Goal: Task Accomplishment & Management: Use online tool/utility

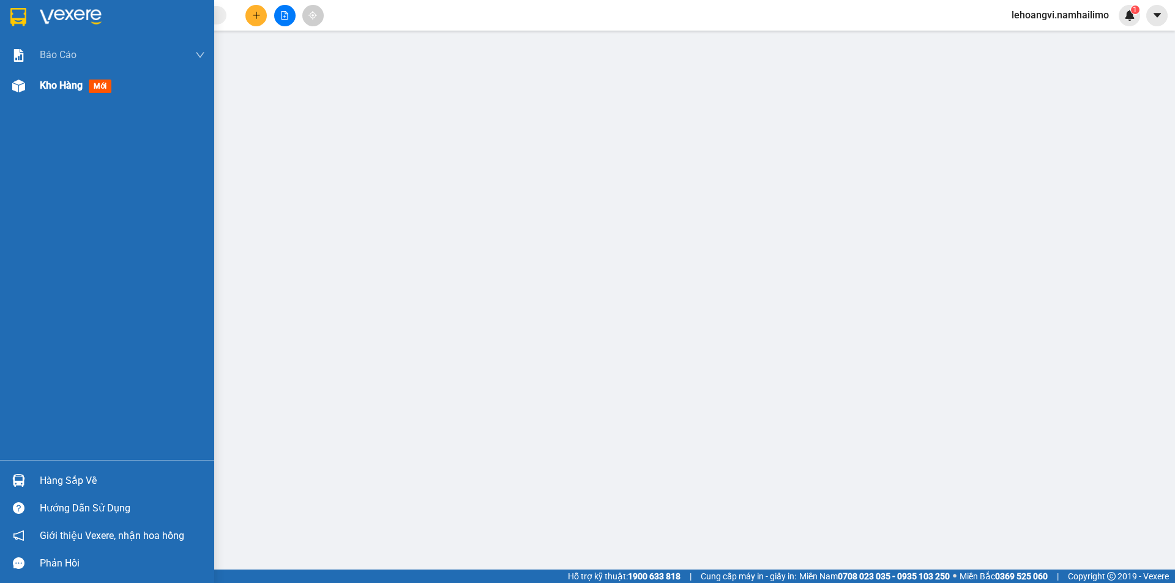
click at [54, 82] on span "Kho hàng" at bounding box center [61, 86] width 43 height 12
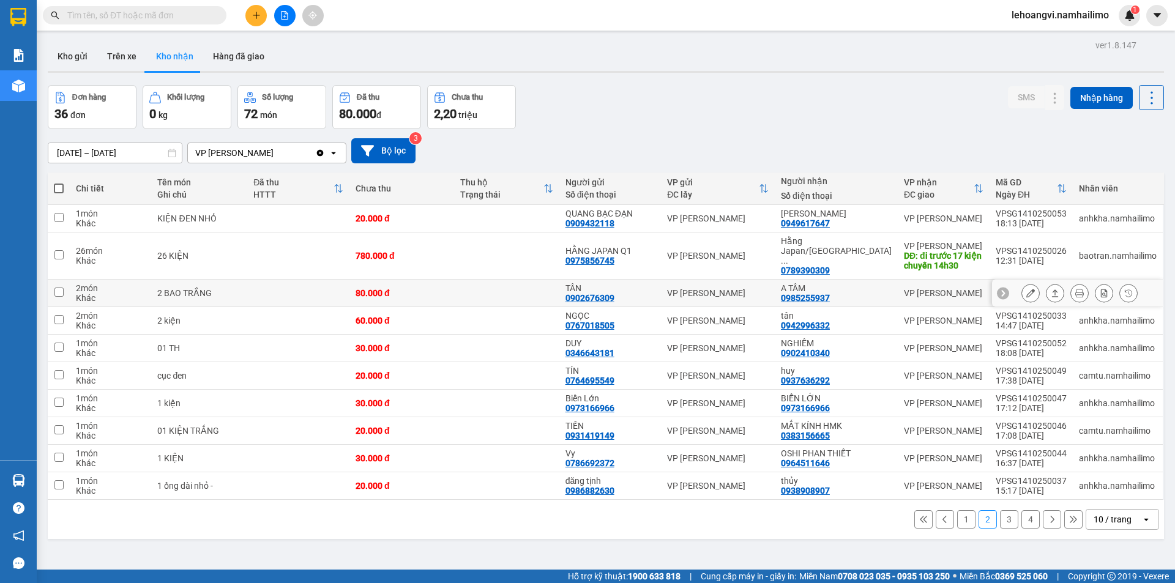
scroll to position [56, 0]
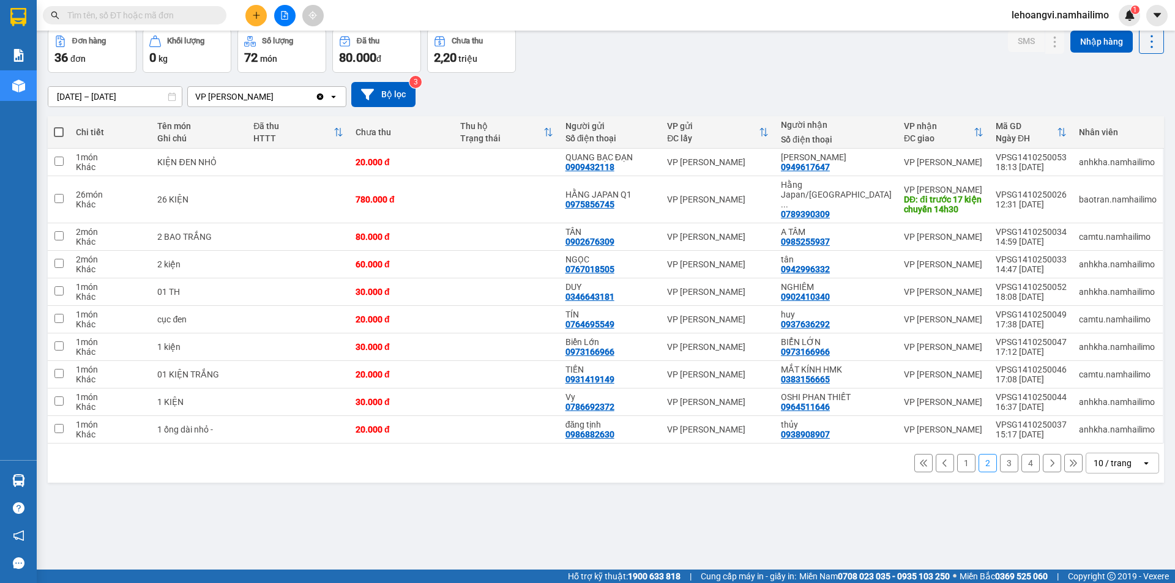
click at [1000, 456] on button "3" at bounding box center [1009, 463] width 18 height 18
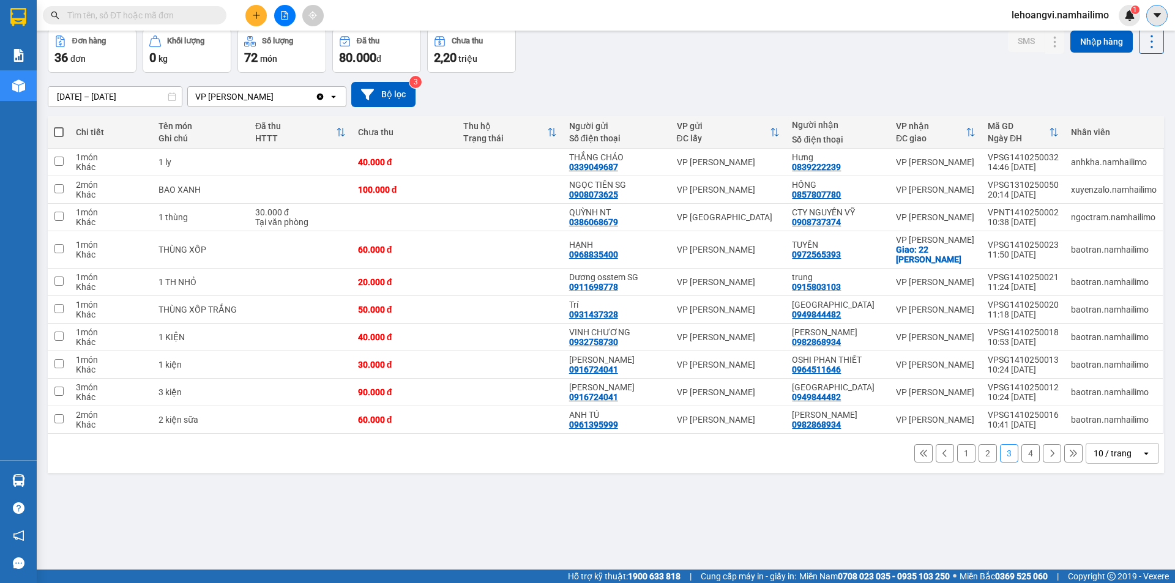
click at [1155, 13] on icon "caret-down" at bounding box center [1156, 15] width 11 height 11
click at [1034, 15] on span "lehoangvi.namhailimo" at bounding box center [1059, 14] width 117 height 15
click at [1034, 40] on span "Đăng xuất" at bounding box center [1065, 37] width 91 height 13
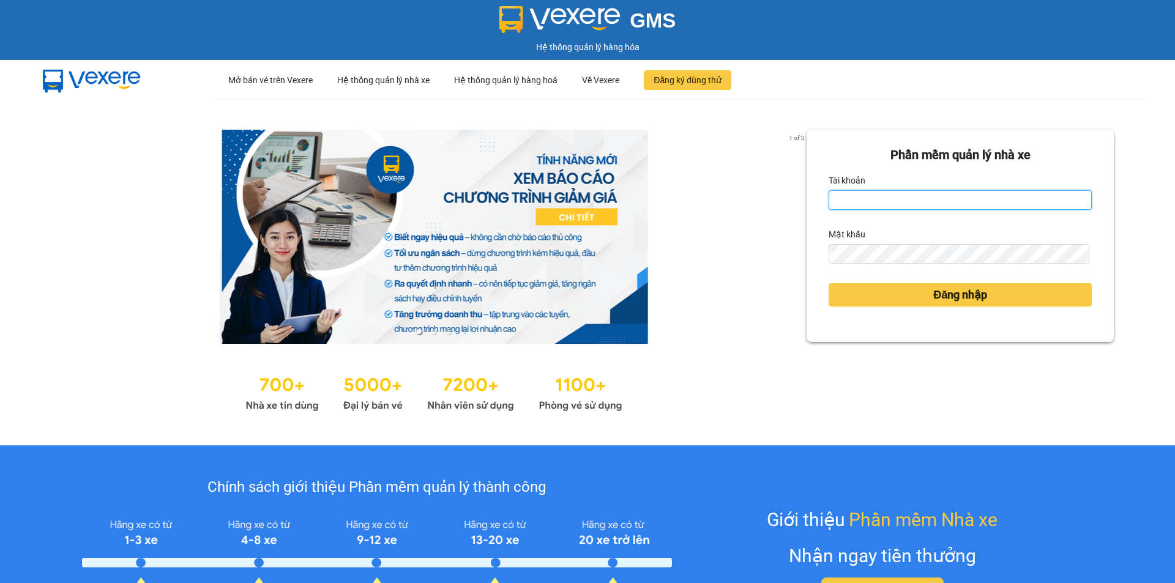
click at [889, 200] on input "Tài khoản" at bounding box center [959, 200] width 263 height 20
type input "thanhvien.namhailimo"
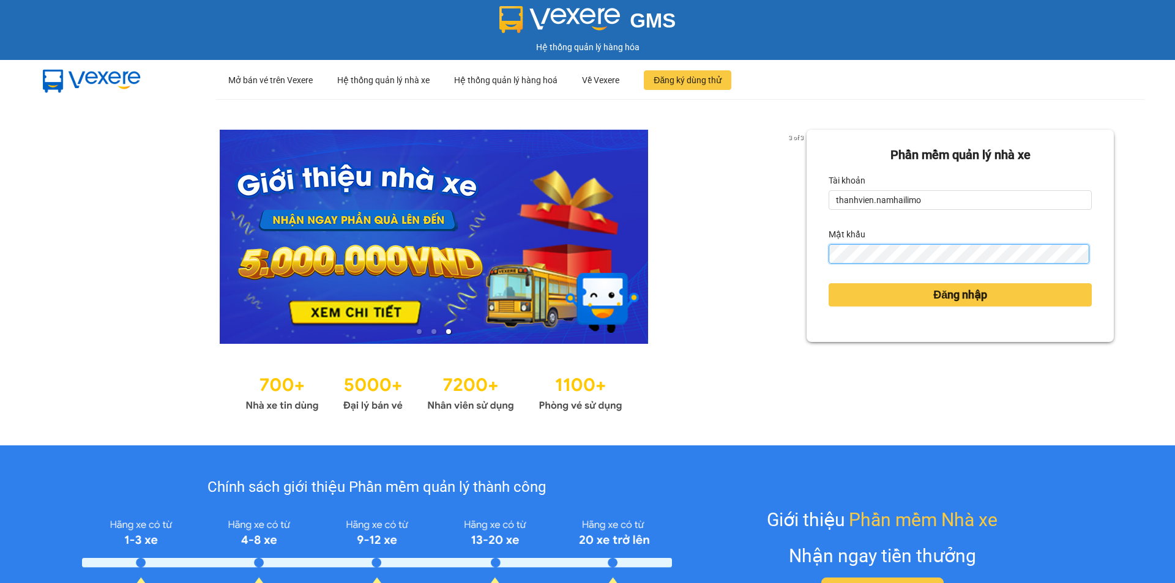
click at [828, 283] on button "Đăng nhập" at bounding box center [959, 294] width 263 height 23
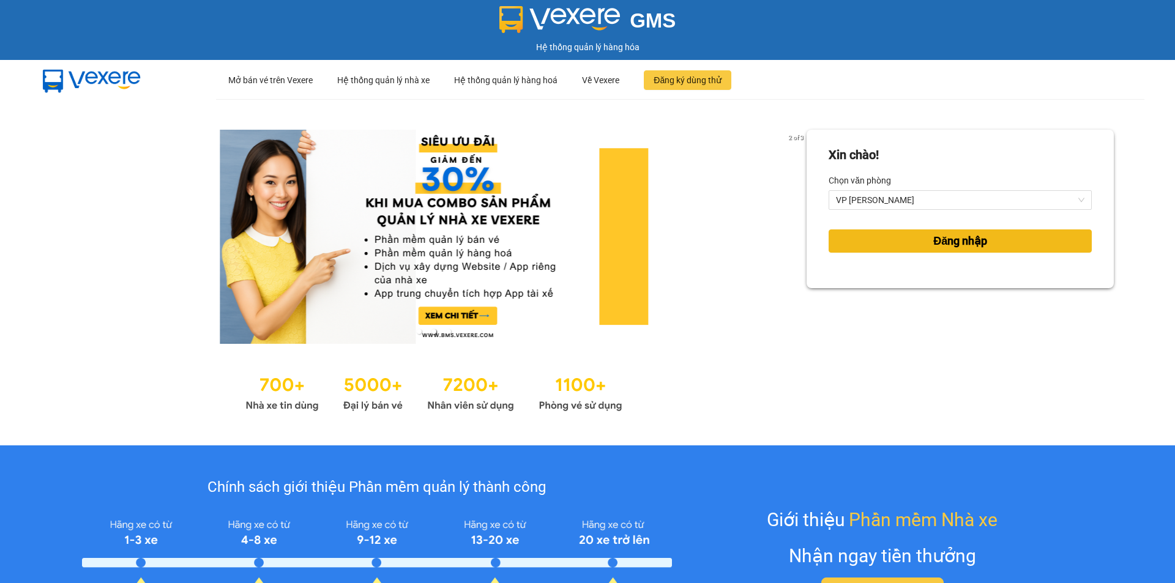
click at [922, 238] on button "Đăng nhập" at bounding box center [959, 240] width 263 height 23
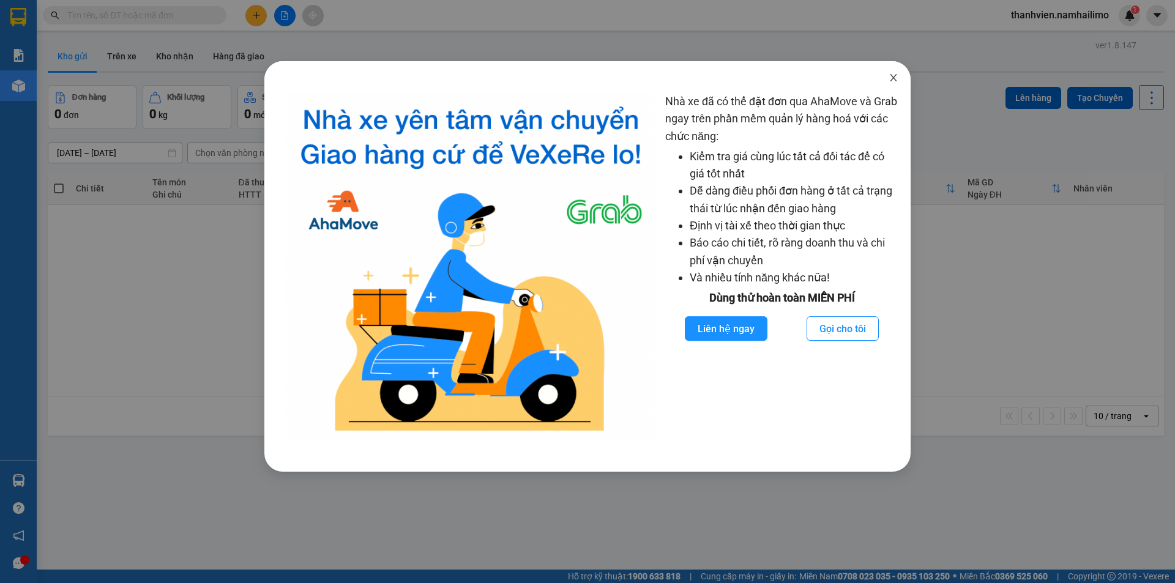
click at [888, 78] on span "Close" at bounding box center [893, 78] width 34 height 34
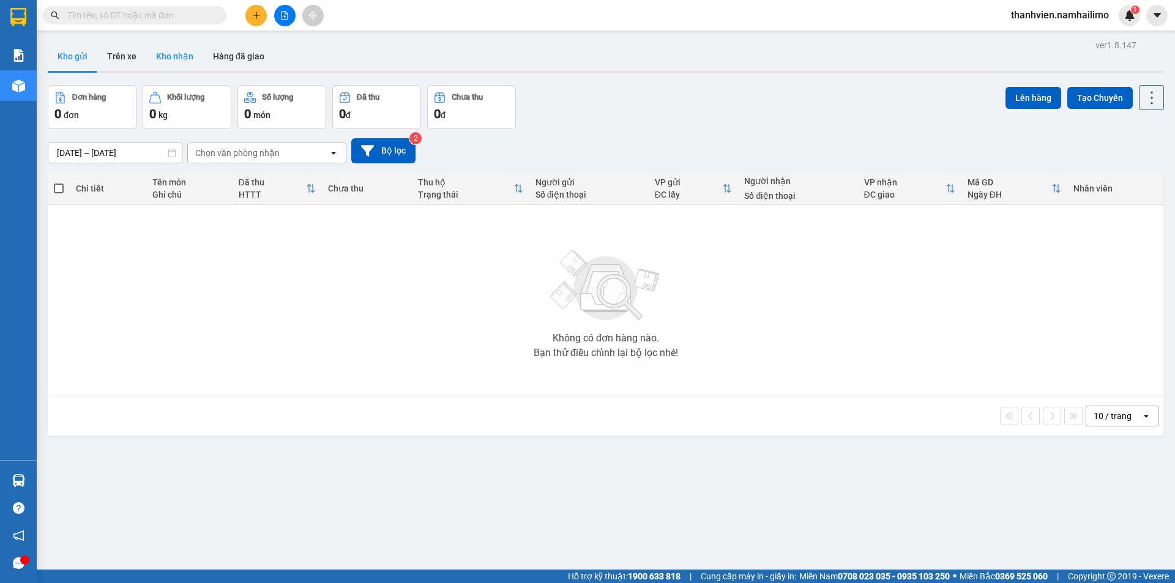
click at [176, 61] on button "Kho nhận" at bounding box center [174, 56] width 57 height 29
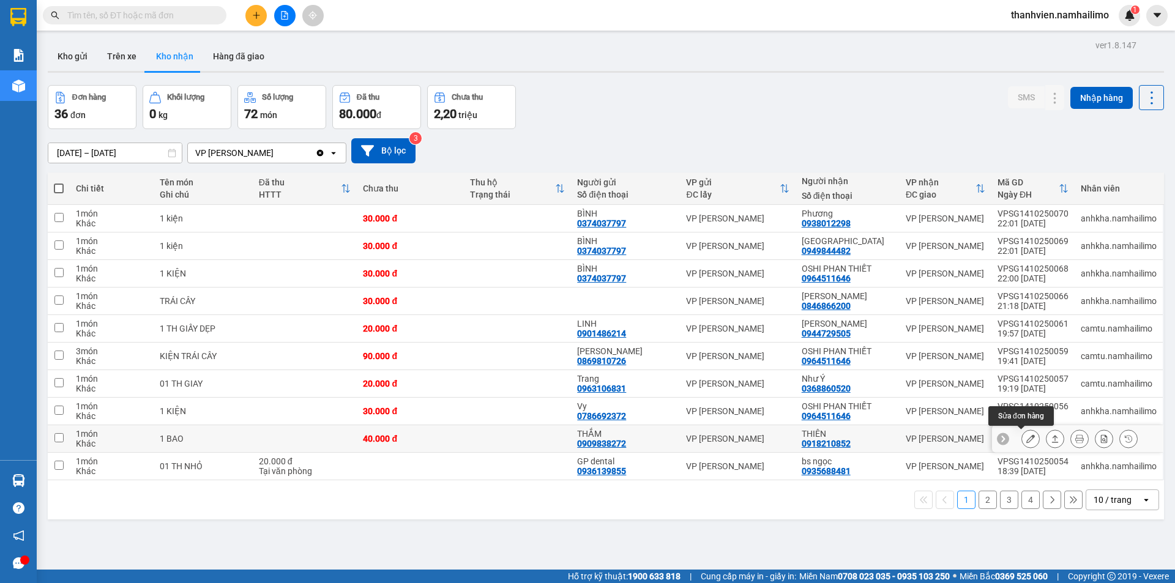
click at [1026, 443] on icon at bounding box center [1030, 438] width 9 height 9
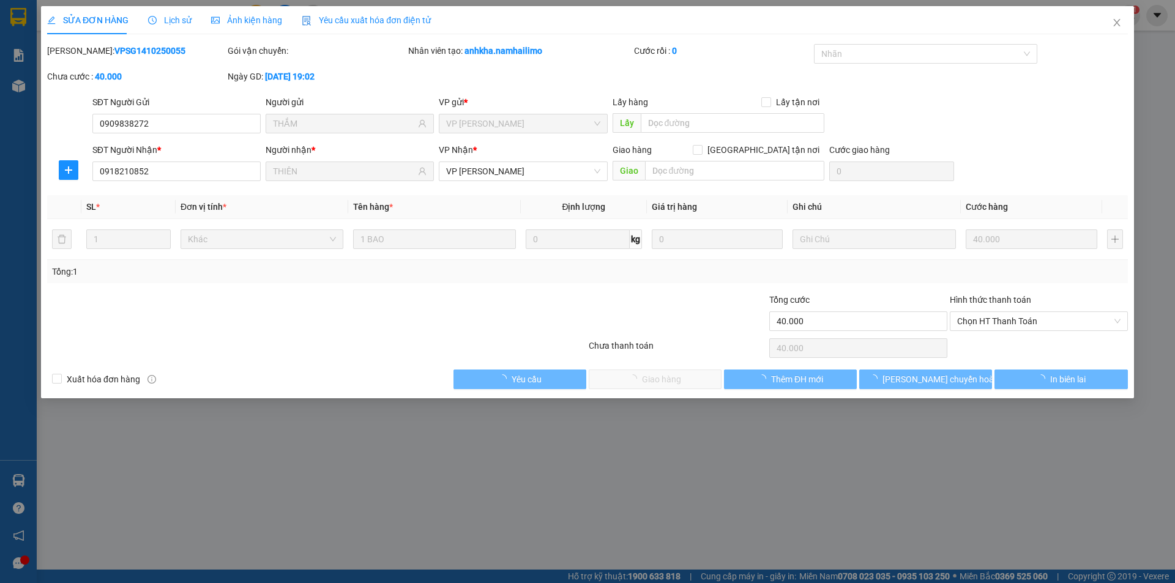
type input "0909838272"
type input "THẮM"
type input "0918210852"
type input "THIÊN"
type input "40.000"
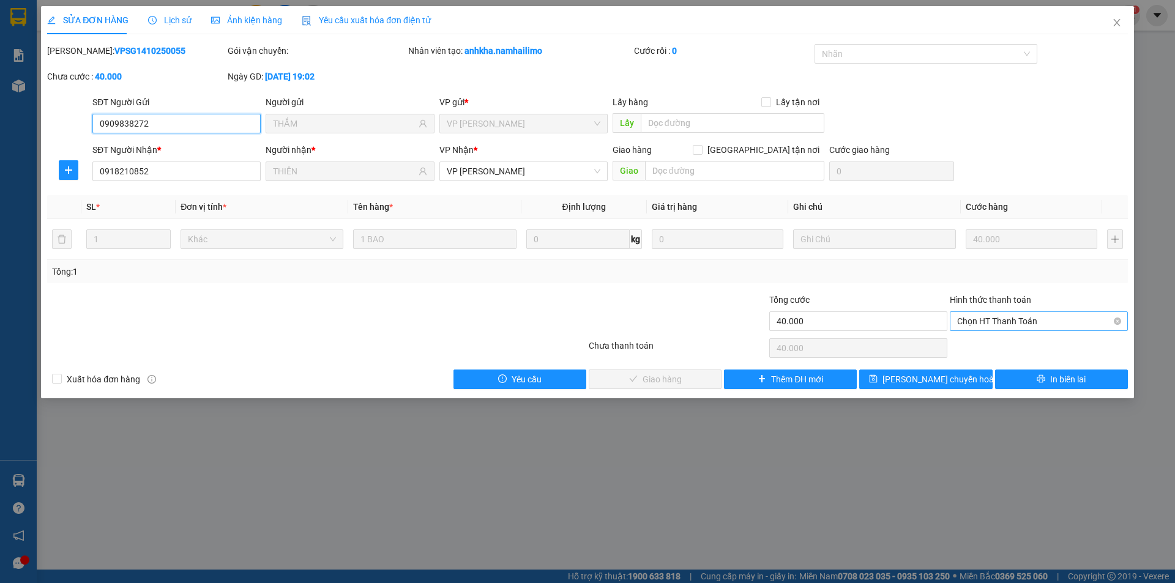
drag, startPoint x: 995, startPoint y: 317, endPoint x: 996, endPoint y: 330, distance: 13.0
click at [995, 321] on span "Chọn HT Thanh Toán" at bounding box center [1038, 321] width 163 height 18
drag, startPoint x: 996, startPoint y: 330, endPoint x: 971, endPoint y: 352, distance: 33.4
click at [998, 346] on div "Tại văn phòng" at bounding box center [1038, 345] width 163 height 13
type input "0"
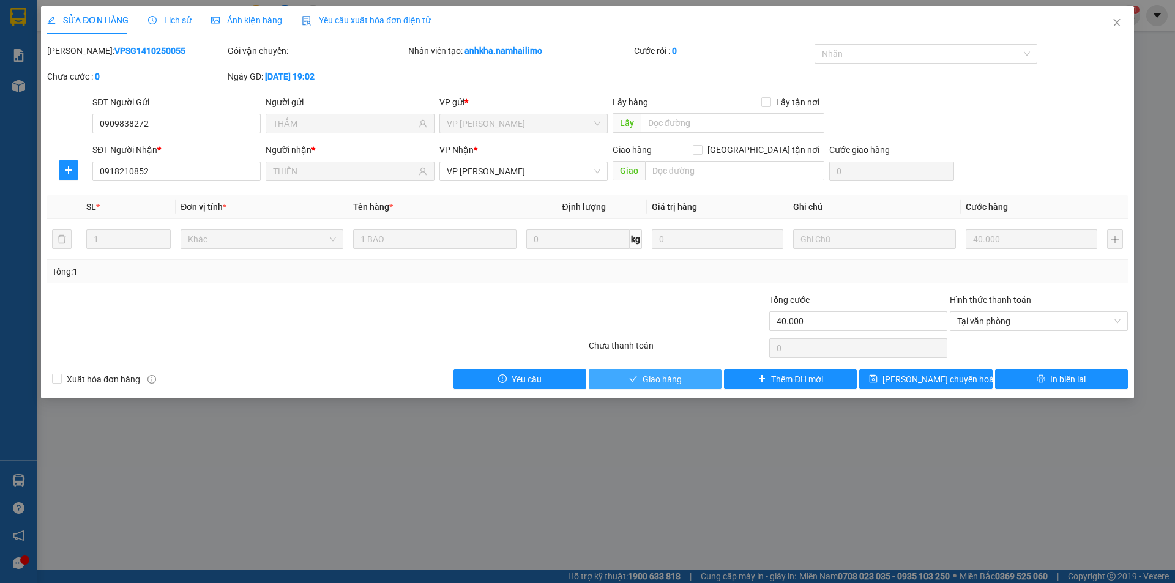
click at [660, 382] on span "Giao hàng" at bounding box center [661, 379] width 39 height 13
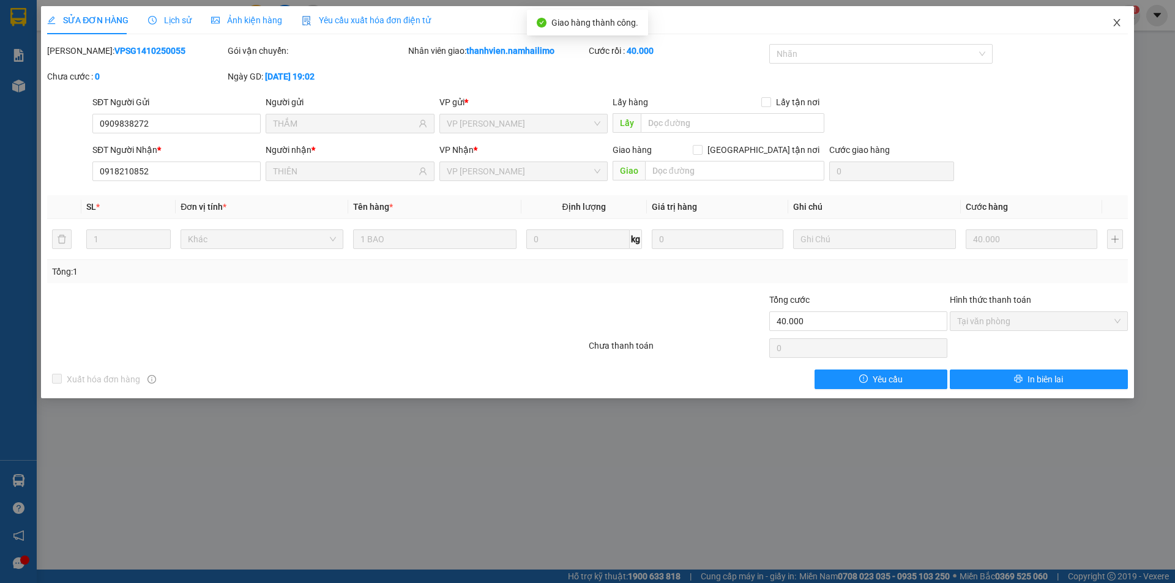
click at [1115, 21] on icon "close" at bounding box center [1116, 22] width 7 height 7
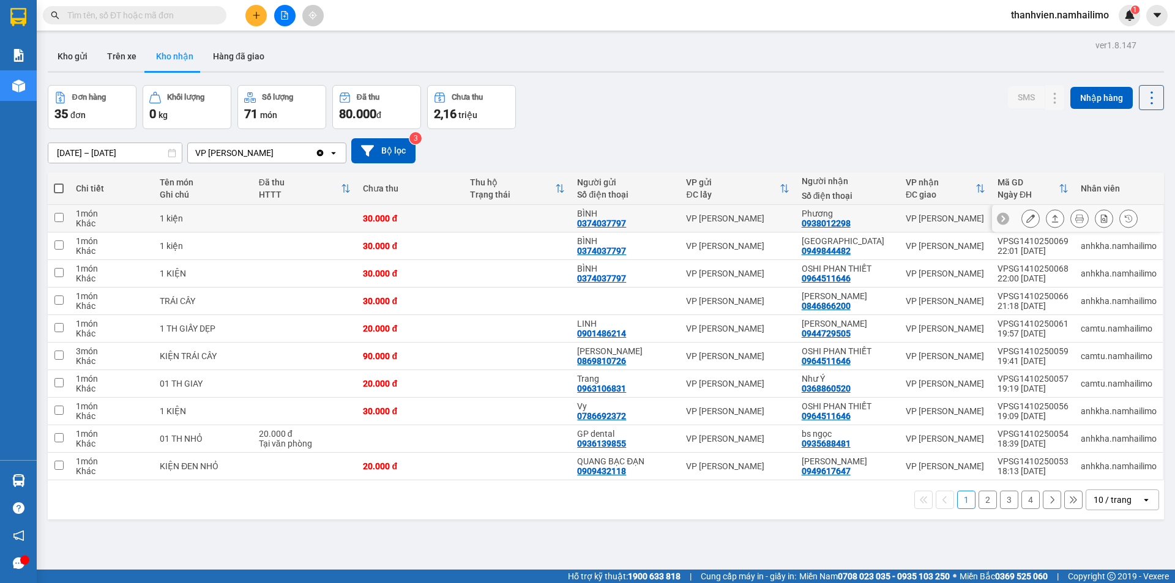
scroll to position [56, 0]
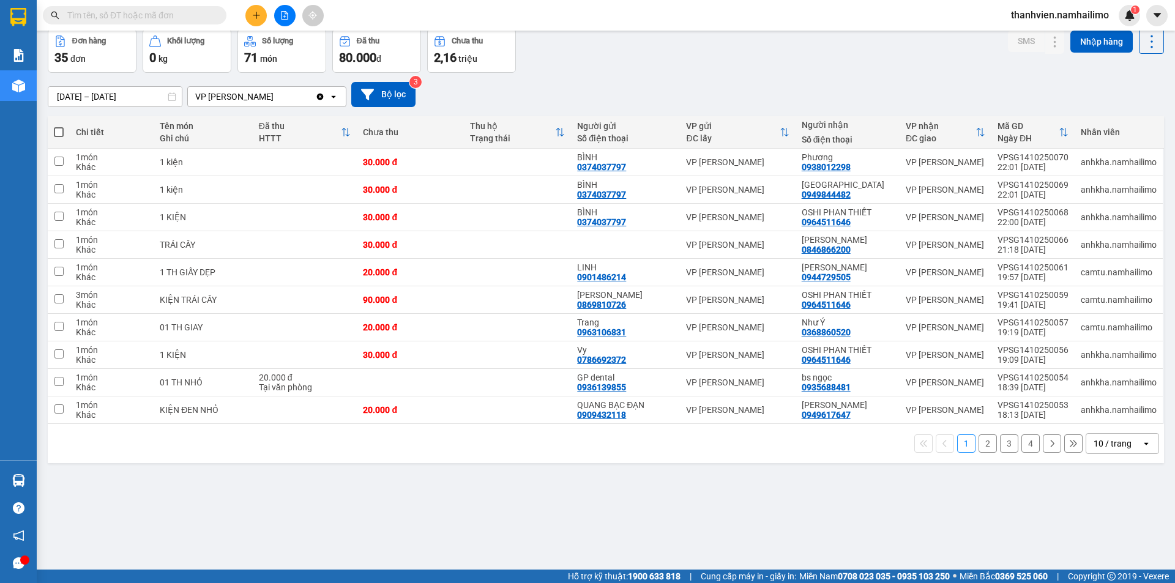
click at [978, 445] on button "2" at bounding box center [987, 443] width 18 height 18
